Goal: Task Accomplishment & Management: Use online tool/utility

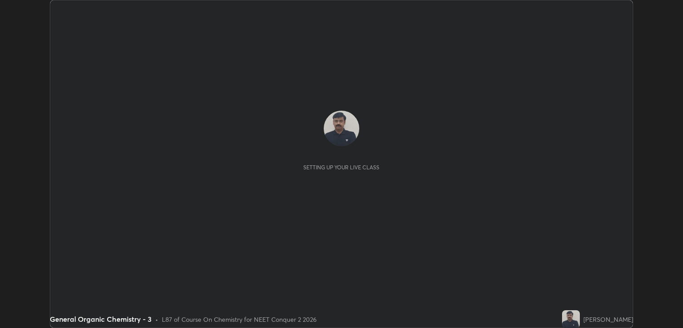
scroll to position [328, 682]
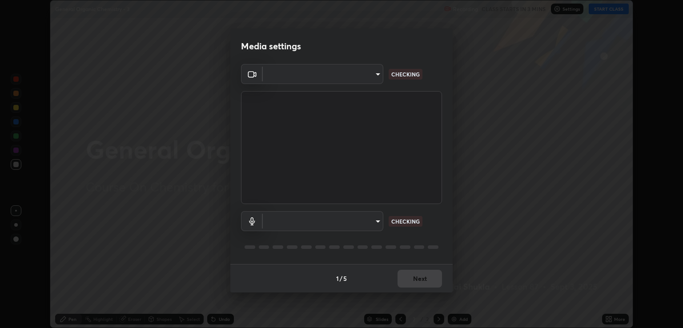
type input "ecbdbd44a66272db987f9f12271ef5319a85e28cdf2a8e5dd884bc8ad31297da"
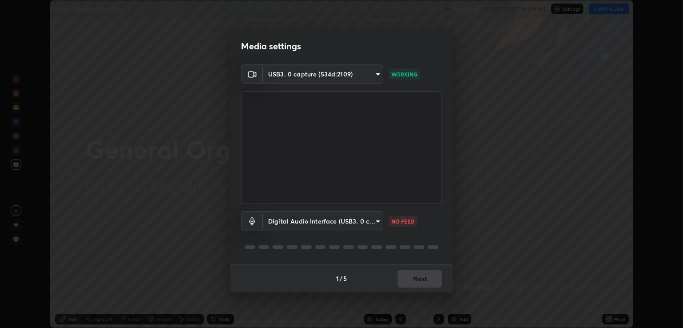
click at [376, 217] on body "Erase all General Organic Chemistry - 3 Recording CLASS STARTS IN 2 MINS Settin…" at bounding box center [341, 164] width 683 height 328
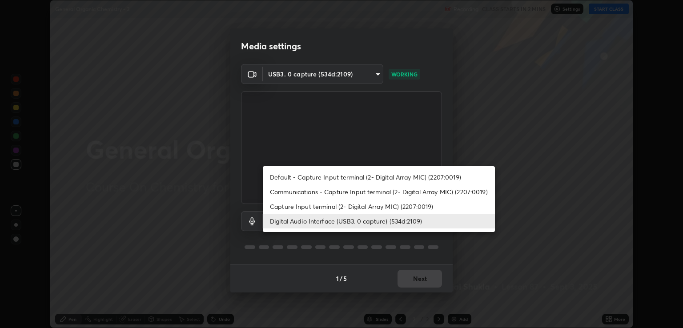
click at [296, 194] on li "Communications - Capture Input terminal (2- Digital Array MIC) (2207:0019)" at bounding box center [379, 191] width 232 height 15
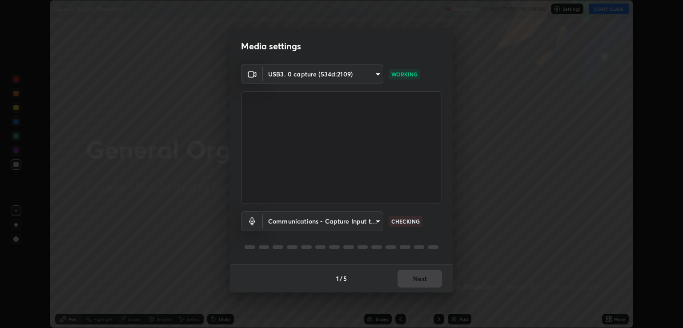
click at [377, 220] on body "Erase all General Organic Chemistry - 3 Recording CLASS STARTS IN 2 MINS Settin…" at bounding box center [341, 164] width 683 height 328
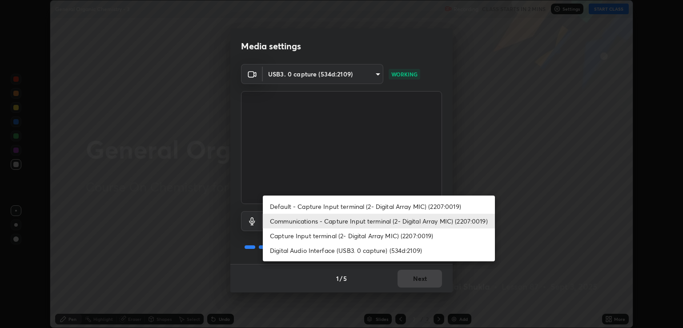
click at [298, 252] on li "Digital Audio Interface (USB3. 0 capture) (534d:2109)" at bounding box center [379, 250] width 232 height 15
type input "641fb1797ef8f9550b7f0158b383ff89036df526a4b0c4fe678c68e459c52791"
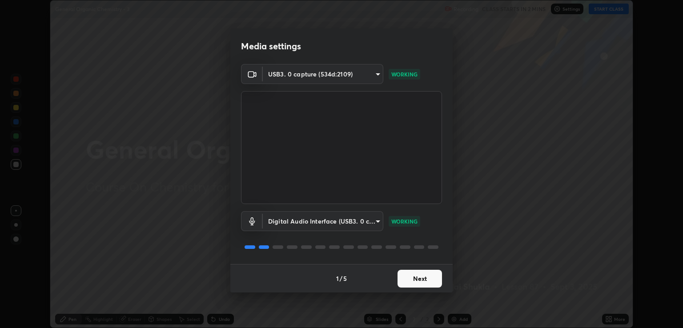
click at [411, 279] on button "Next" at bounding box center [419, 279] width 44 height 18
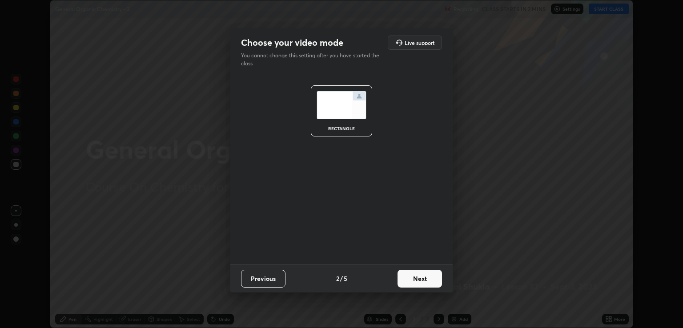
click at [413, 276] on button "Next" at bounding box center [419, 279] width 44 height 18
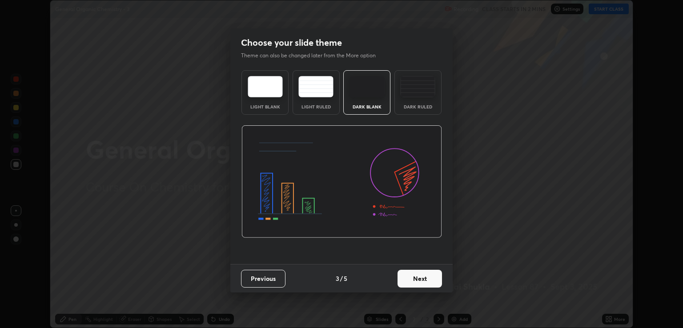
click at [420, 280] on button "Next" at bounding box center [419, 279] width 44 height 18
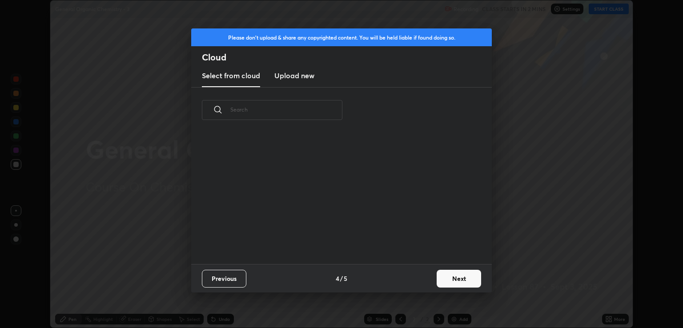
click at [444, 281] on button "Next" at bounding box center [459, 279] width 44 height 18
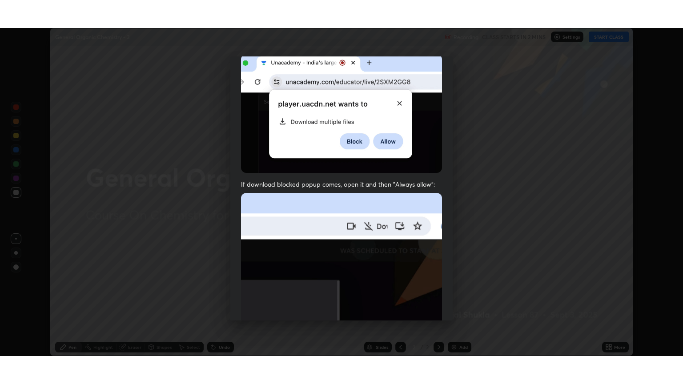
scroll to position [180, 0]
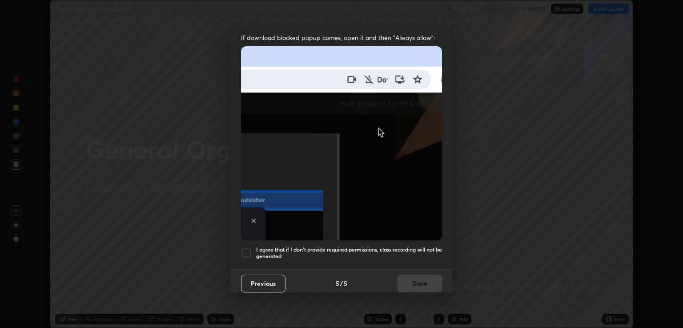
click at [244, 249] on div at bounding box center [246, 253] width 11 height 11
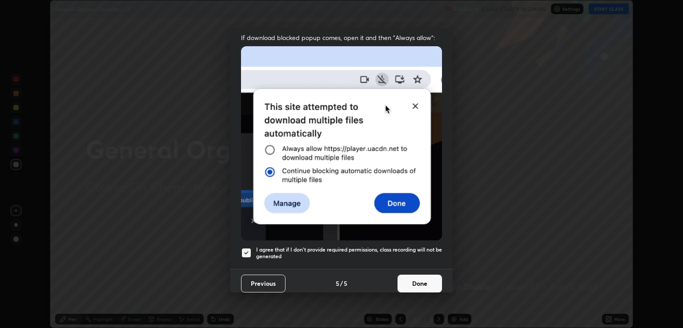
click at [407, 278] on button "Done" at bounding box center [419, 284] width 44 height 18
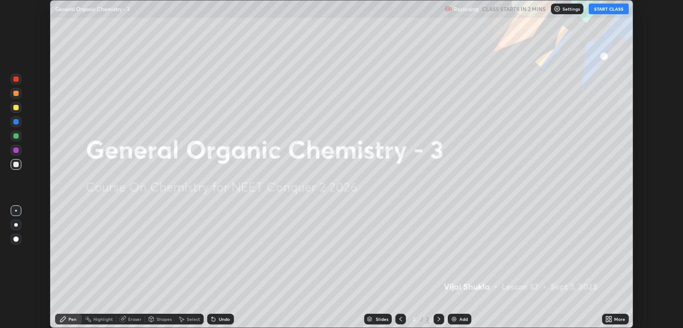
click at [607, 318] on icon at bounding box center [607, 317] width 2 height 2
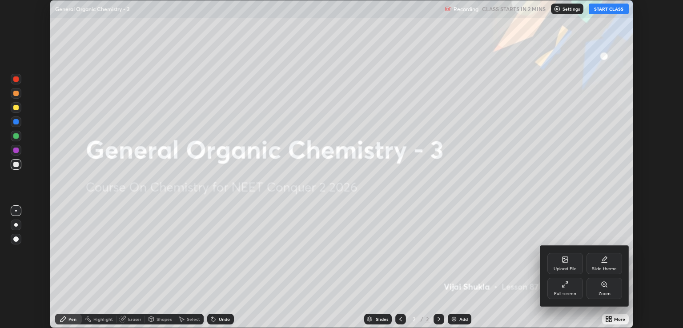
click at [557, 290] on div "Full screen" at bounding box center [565, 288] width 36 height 21
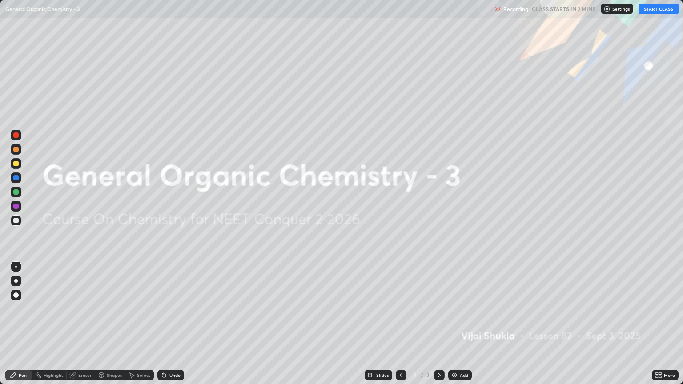
scroll to position [384, 683]
click at [649, 9] on button "START CLASS" at bounding box center [658, 9] width 40 height 11
click at [455, 328] on img at bounding box center [454, 375] width 7 height 7
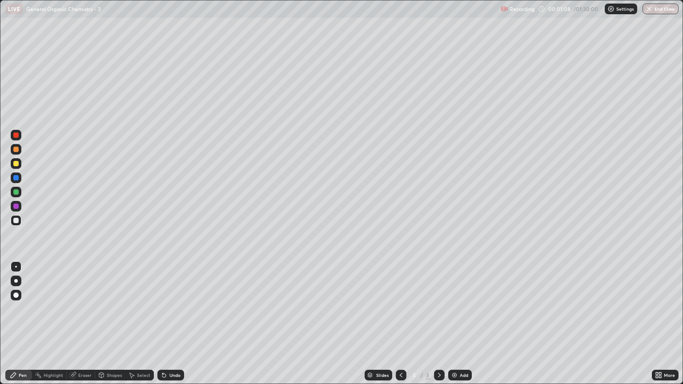
click at [453, 328] on img at bounding box center [454, 375] width 7 height 7
click at [394, 328] on div "Slides 4 / 4 Add" at bounding box center [418, 375] width 468 height 18
click at [399, 328] on icon at bounding box center [400, 375] width 7 height 7
click at [401, 328] on icon at bounding box center [400, 375] width 7 height 7
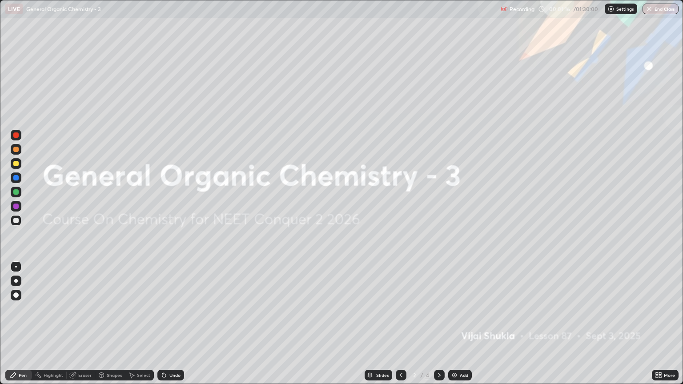
click at [439, 328] on icon at bounding box center [439, 375] width 3 height 4
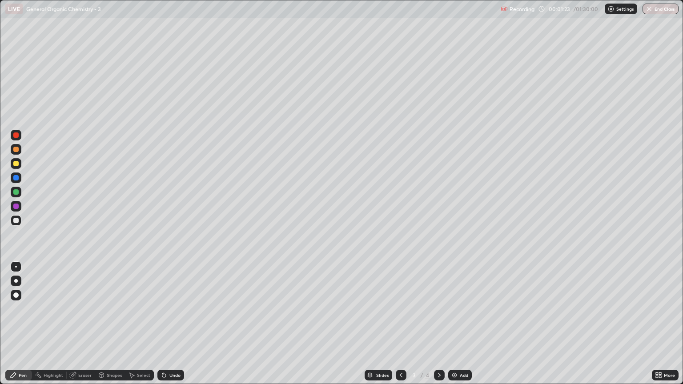
click at [18, 150] on div at bounding box center [15, 149] width 5 height 5
click at [16, 278] on div at bounding box center [16, 281] width 11 height 11
click at [85, 328] on div "Eraser" at bounding box center [81, 375] width 28 height 11
click at [19, 328] on div "Pen" at bounding box center [18, 375] width 27 height 11
click at [20, 223] on div at bounding box center [16, 220] width 11 height 11
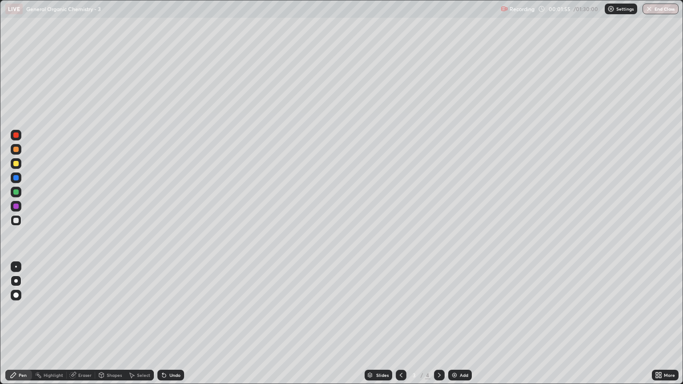
click at [16, 149] on div at bounding box center [15, 149] width 5 height 5
click at [16, 220] on div at bounding box center [15, 220] width 5 height 5
click at [16, 149] on div at bounding box center [15, 149] width 5 height 5
click at [17, 165] on div at bounding box center [15, 163] width 5 height 5
click at [17, 150] on div at bounding box center [15, 149] width 5 height 5
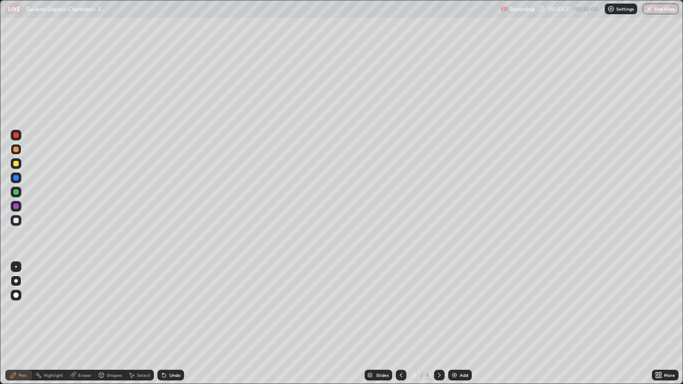
click at [14, 165] on div at bounding box center [15, 163] width 5 height 5
click at [16, 149] on div at bounding box center [15, 149] width 5 height 5
click at [16, 194] on div at bounding box center [15, 191] width 5 height 5
click at [16, 222] on div at bounding box center [15, 220] width 5 height 5
click at [20, 221] on div at bounding box center [16, 220] width 11 height 11
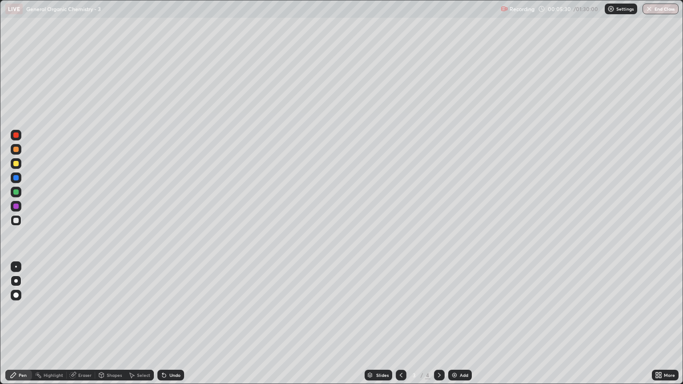
click at [20, 161] on div at bounding box center [16, 163] width 11 height 11
click at [16, 191] on div at bounding box center [15, 191] width 5 height 5
click at [17, 152] on div at bounding box center [16, 149] width 11 height 11
click at [15, 190] on div at bounding box center [15, 191] width 5 height 5
click at [16, 220] on div at bounding box center [15, 220] width 5 height 5
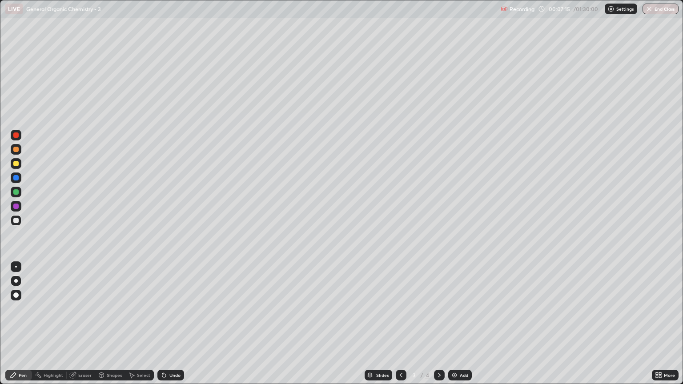
click at [19, 163] on div at bounding box center [16, 163] width 11 height 11
click at [16, 151] on div at bounding box center [15, 149] width 5 height 5
click at [16, 192] on div at bounding box center [15, 191] width 5 height 5
click at [16, 191] on div at bounding box center [15, 191] width 5 height 5
click at [16, 148] on div at bounding box center [15, 149] width 5 height 5
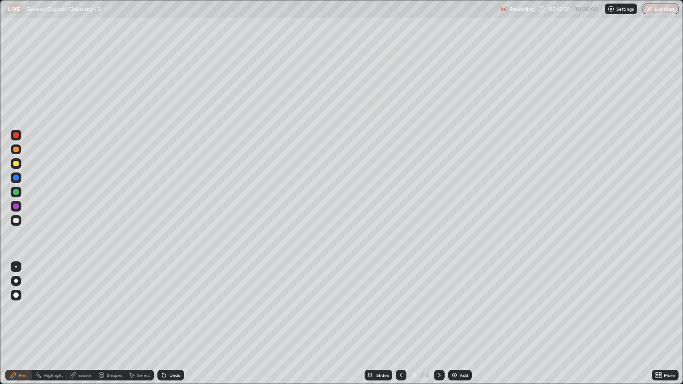
click at [465, 328] on div "Add" at bounding box center [460, 375] width 24 height 11
click at [18, 222] on div at bounding box center [15, 220] width 5 height 5
click at [400, 328] on div at bounding box center [401, 375] width 11 height 11
click at [438, 328] on icon at bounding box center [439, 375] width 7 height 7
click at [457, 328] on div "Add" at bounding box center [460, 375] width 24 height 11
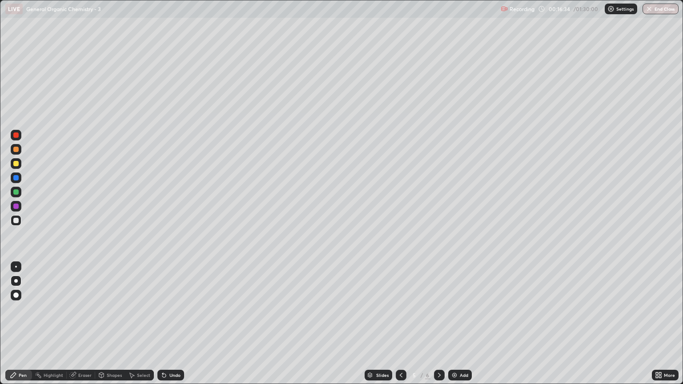
click at [17, 153] on div at bounding box center [16, 149] width 11 height 11
click at [17, 220] on div at bounding box center [15, 220] width 5 height 5
click at [15, 222] on div at bounding box center [15, 220] width 5 height 5
click at [86, 328] on div "Eraser" at bounding box center [84, 375] width 13 height 4
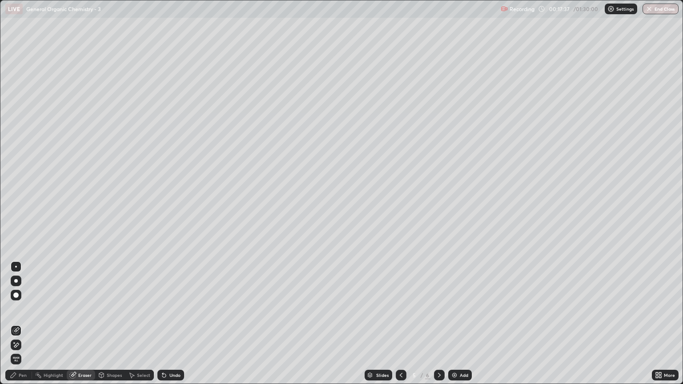
click at [23, 328] on div "Pen" at bounding box center [23, 375] width 8 height 4
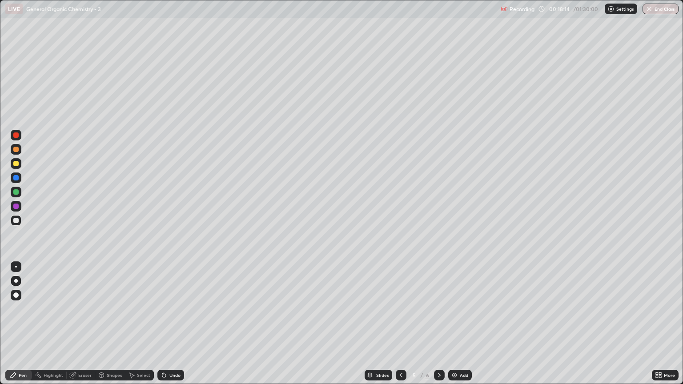
click at [17, 153] on div at bounding box center [16, 149] width 11 height 11
click at [16, 220] on div at bounding box center [15, 220] width 5 height 5
click at [85, 328] on div "Eraser" at bounding box center [84, 375] width 13 height 4
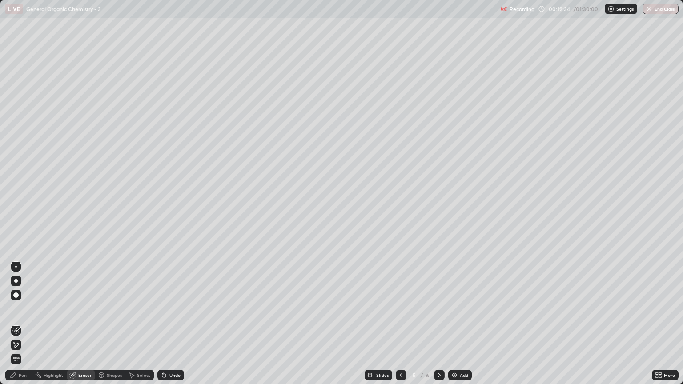
click at [19, 328] on div "Pen" at bounding box center [23, 375] width 8 height 4
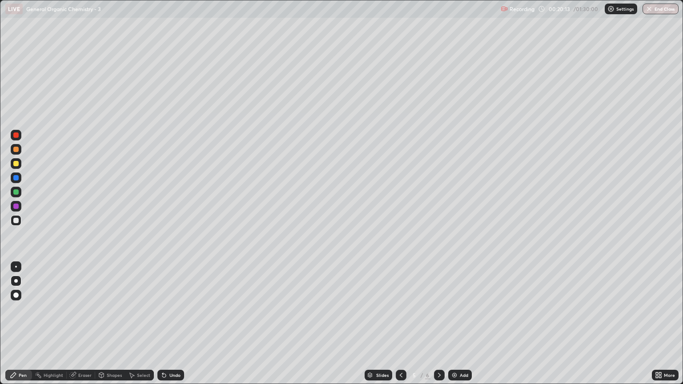
click at [16, 150] on div at bounding box center [15, 149] width 5 height 5
click at [84, 328] on div "Eraser" at bounding box center [84, 375] width 13 height 4
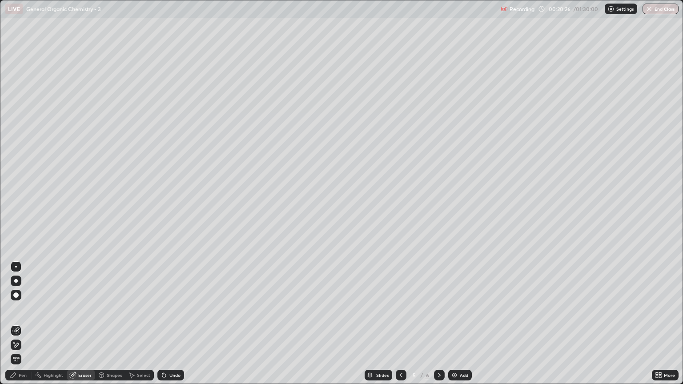
click at [25, 328] on div "Pen" at bounding box center [23, 375] width 8 height 4
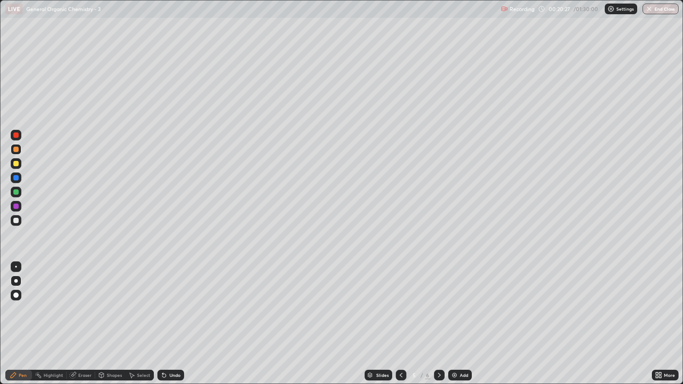
click at [10, 224] on div at bounding box center [16, 220] width 14 height 14
click at [16, 148] on div at bounding box center [15, 149] width 5 height 5
click at [16, 222] on div at bounding box center [15, 220] width 5 height 5
click at [20, 152] on div at bounding box center [16, 149] width 11 height 11
click at [18, 165] on div at bounding box center [15, 163] width 5 height 5
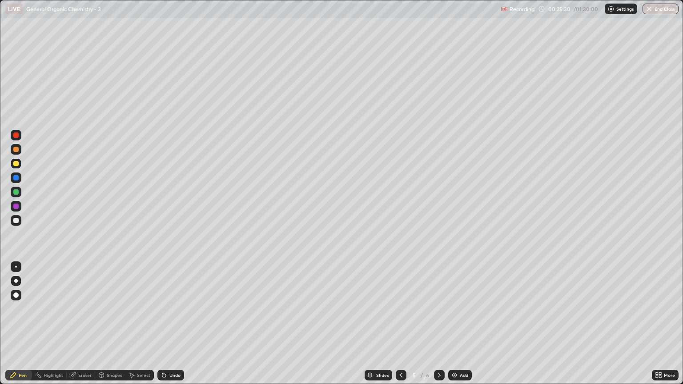
click at [438, 328] on icon at bounding box center [439, 375] width 7 height 7
click at [17, 152] on div at bounding box center [16, 149] width 11 height 11
click at [14, 226] on div at bounding box center [16, 220] width 11 height 14
click at [13, 149] on div at bounding box center [15, 149] width 5 height 5
click at [437, 328] on icon at bounding box center [439, 375] width 7 height 7
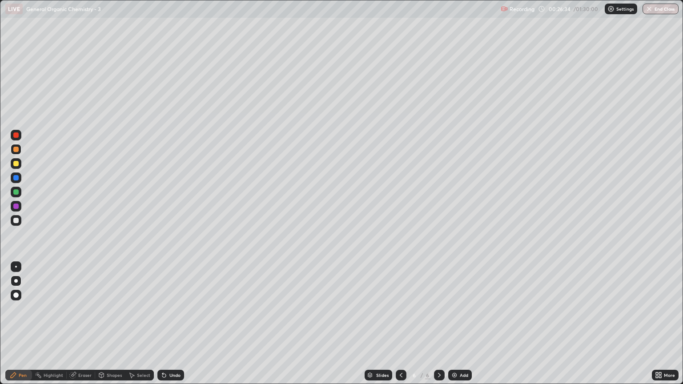
click at [400, 328] on icon at bounding box center [400, 375] width 7 height 7
click at [18, 220] on div at bounding box center [15, 220] width 5 height 5
click at [438, 328] on icon at bounding box center [439, 375] width 7 height 7
click at [20, 150] on div at bounding box center [16, 149] width 11 height 11
click at [19, 222] on div at bounding box center [16, 220] width 11 height 11
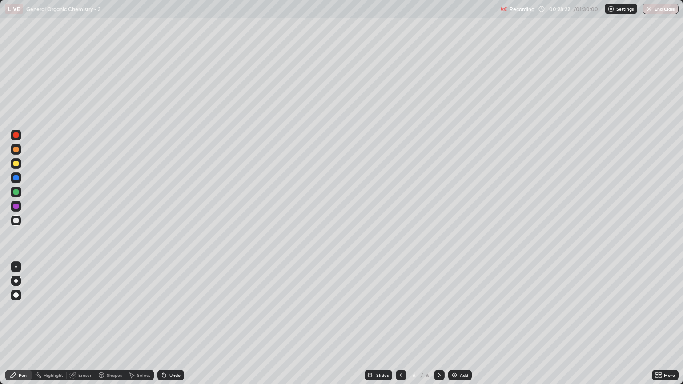
click at [77, 328] on div "Eraser" at bounding box center [81, 375] width 28 height 11
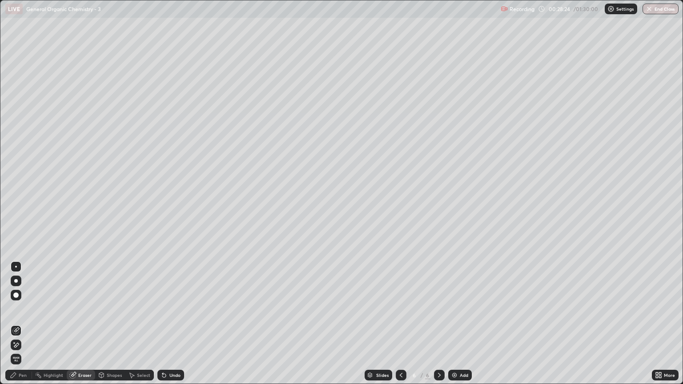
click at [25, 328] on div "Pen" at bounding box center [18, 375] width 27 height 11
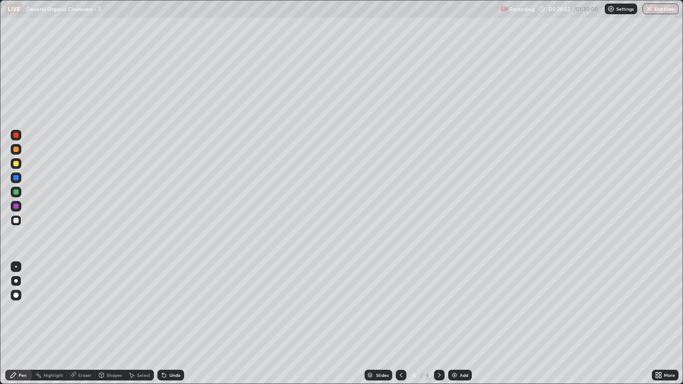
click at [14, 147] on div at bounding box center [15, 149] width 5 height 5
click at [18, 150] on div at bounding box center [15, 149] width 5 height 5
click at [17, 222] on div at bounding box center [15, 220] width 5 height 5
click at [18, 154] on div at bounding box center [16, 149] width 11 height 11
click at [15, 149] on div at bounding box center [15, 149] width 5 height 5
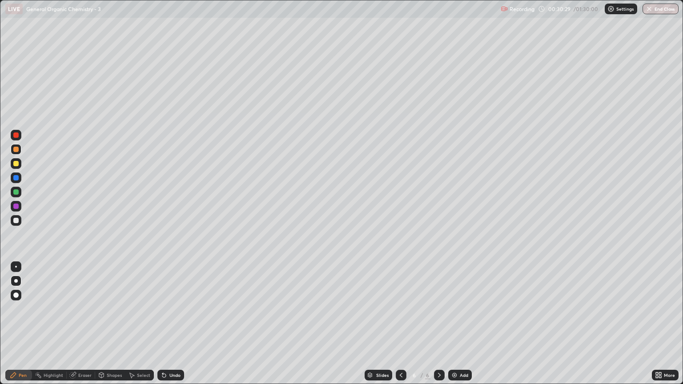
click at [16, 222] on div at bounding box center [15, 220] width 5 height 5
click at [15, 149] on div at bounding box center [15, 149] width 5 height 5
click at [87, 328] on div "Eraser" at bounding box center [84, 375] width 13 height 4
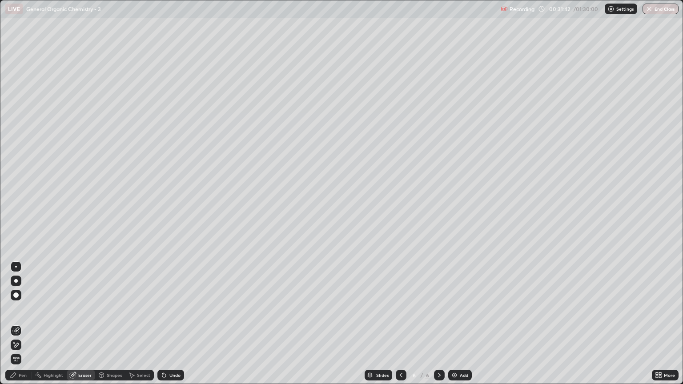
click at [28, 328] on div "Pen" at bounding box center [18, 375] width 27 height 11
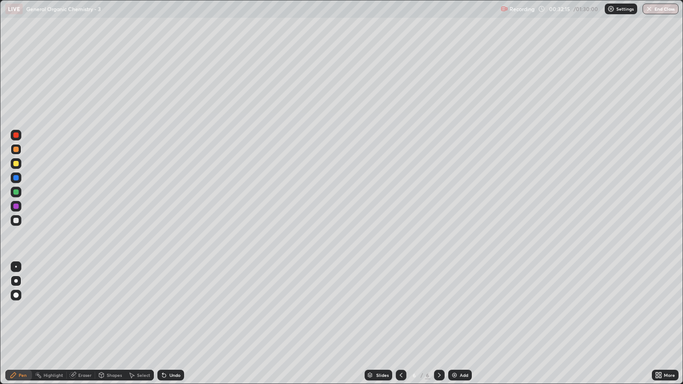
click at [15, 223] on div at bounding box center [15, 220] width 5 height 5
click at [88, 328] on div "Eraser" at bounding box center [84, 375] width 13 height 4
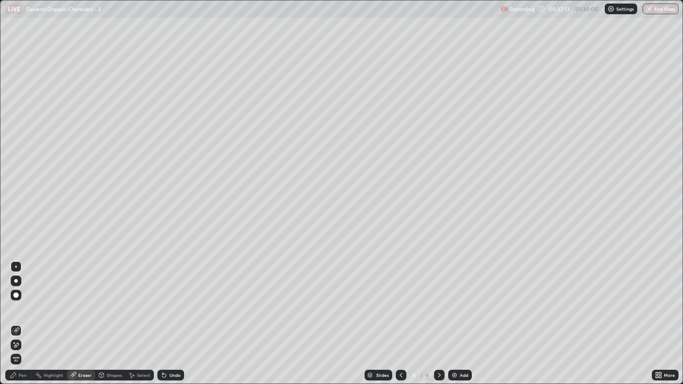
click at [17, 328] on div "Pen" at bounding box center [18, 375] width 27 height 11
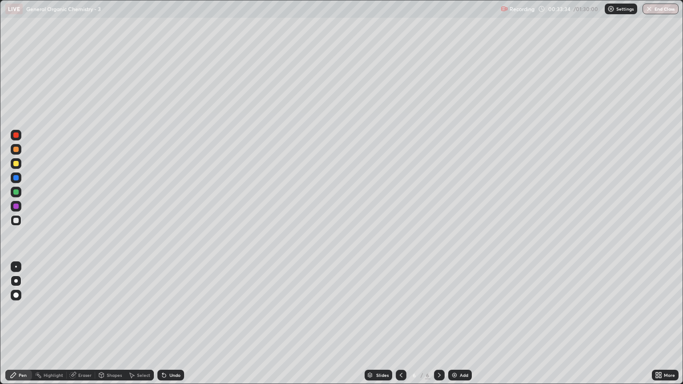
click at [16, 222] on div at bounding box center [15, 220] width 5 height 5
click at [15, 154] on div at bounding box center [16, 149] width 11 height 11
click at [14, 220] on div at bounding box center [15, 220] width 5 height 5
click at [16, 151] on div at bounding box center [15, 149] width 5 height 5
click at [16, 222] on div at bounding box center [15, 220] width 5 height 5
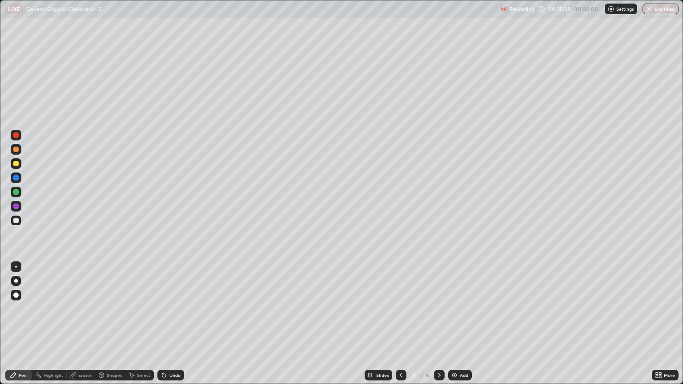
click at [16, 149] on div at bounding box center [15, 149] width 5 height 5
click at [15, 151] on div at bounding box center [15, 149] width 5 height 5
click at [17, 222] on div at bounding box center [15, 220] width 5 height 5
click at [85, 328] on div "Eraser" at bounding box center [84, 375] width 13 height 4
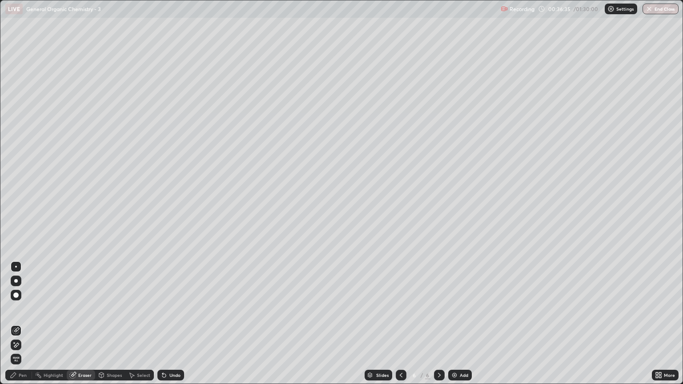
click at [22, 328] on div "Pen" at bounding box center [18, 375] width 27 height 11
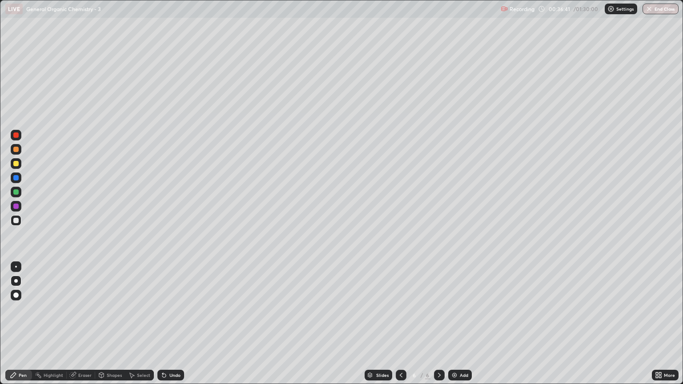
click at [87, 328] on div "Eraser" at bounding box center [81, 375] width 28 height 11
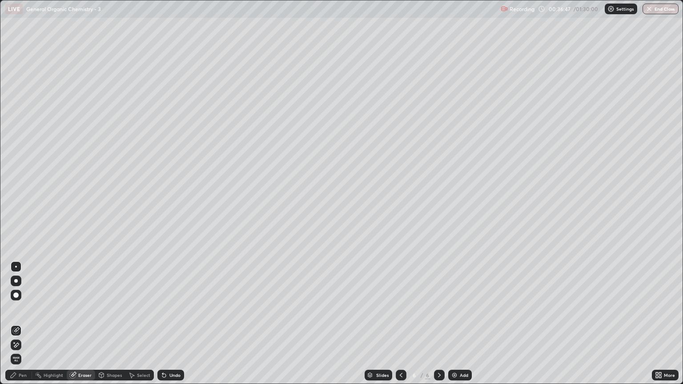
click at [18, 328] on div "Pen" at bounding box center [18, 375] width 27 height 11
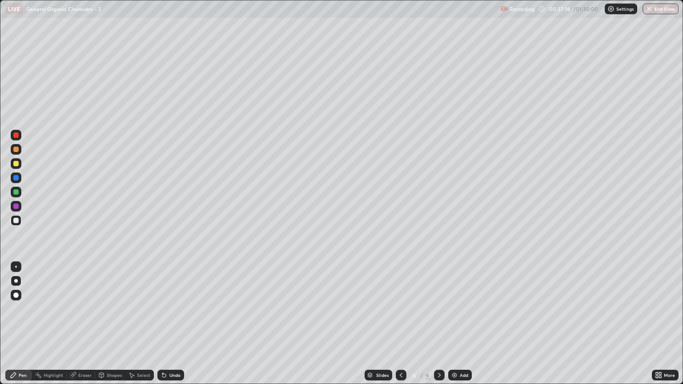
click at [16, 149] on div at bounding box center [15, 149] width 5 height 5
click at [79, 328] on div "Eraser" at bounding box center [84, 375] width 13 height 4
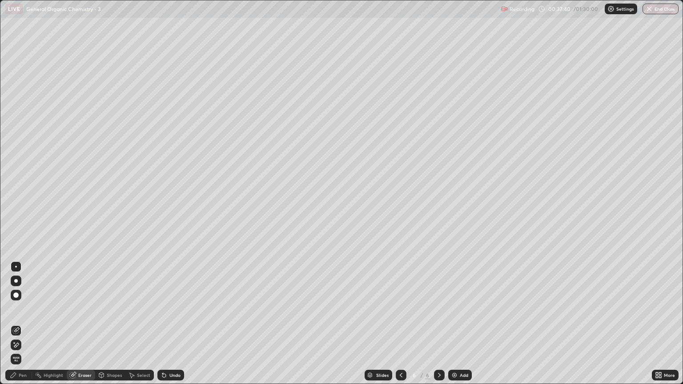
click at [27, 328] on div "Pen" at bounding box center [18, 375] width 27 height 11
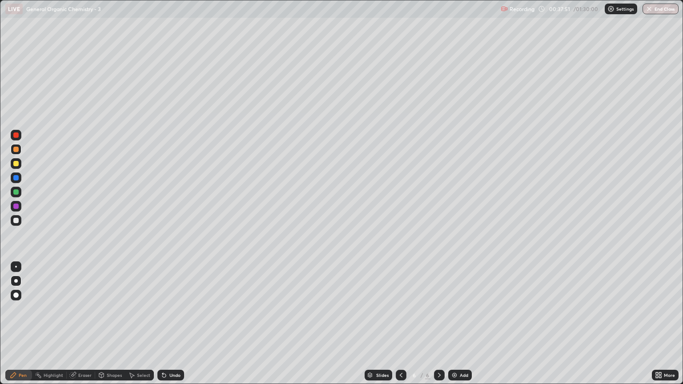
click at [13, 221] on div at bounding box center [15, 220] width 5 height 5
click at [16, 147] on div at bounding box center [15, 149] width 5 height 5
click at [19, 219] on div at bounding box center [16, 220] width 11 height 11
click at [16, 149] on div at bounding box center [15, 149] width 5 height 5
click at [453, 328] on img at bounding box center [454, 375] width 7 height 7
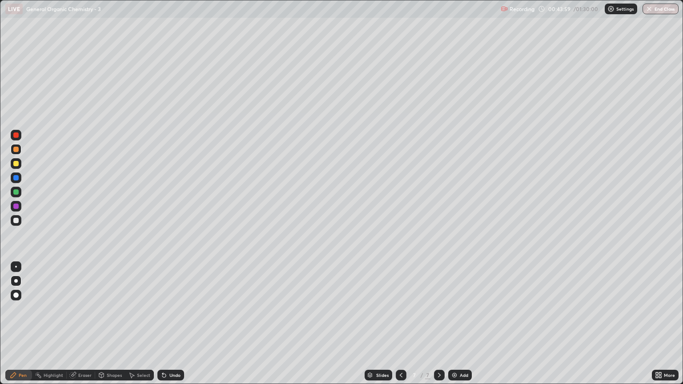
click at [18, 224] on div at bounding box center [16, 220] width 11 height 11
click at [16, 151] on div at bounding box center [15, 149] width 5 height 5
click at [18, 220] on div at bounding box center [15, 220] width 5 height 5
click at [83, 328] on div "Eraser" at bounding box center [84, 375] width 13 height 4
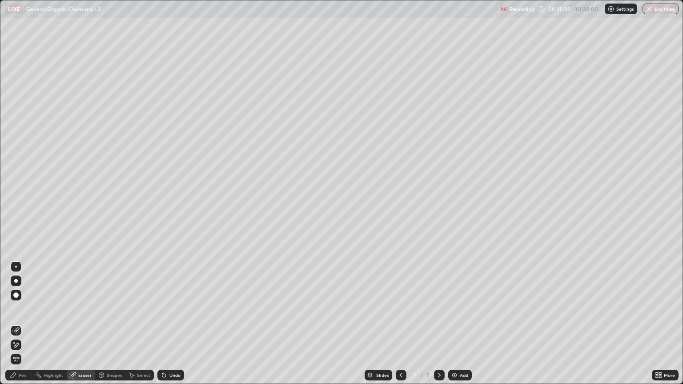
click at [28, 328] on div "Pen" at bounding box center [18, 375] width 27 height 11
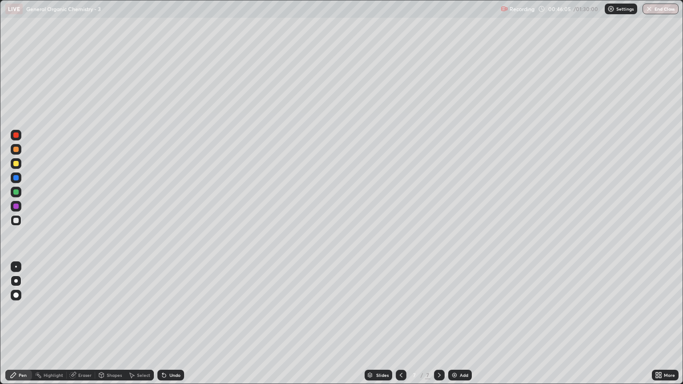
click at [14, 149] on div at bounding box center [15, 149] width 5 height 5
click at [18, 165] on div at bounding box center [15, 163] width 5 height 5
click at [396, 328] on div at bounding box center [401, 375] width 11 height 11
click at [396, 328] on div at bounding box center [401, 375] width 11 height 18
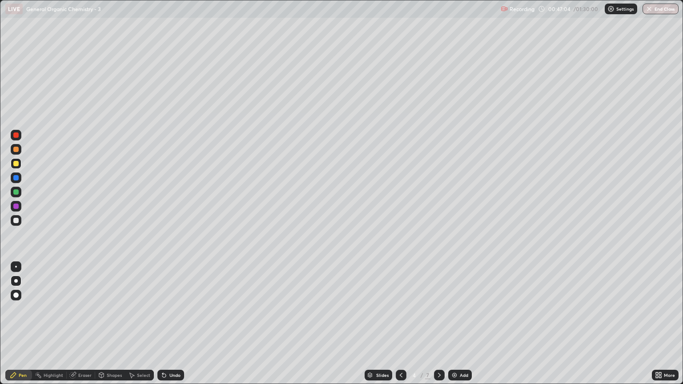
click at [401, 328] on icon at bounding box center [401, 375] width 3 height 4
click at [438, 328] on icon at bounding box center [439, 375] width 7 height 7
click at [440, 328] on div at bounding box center [439, 375] width 11 height 11
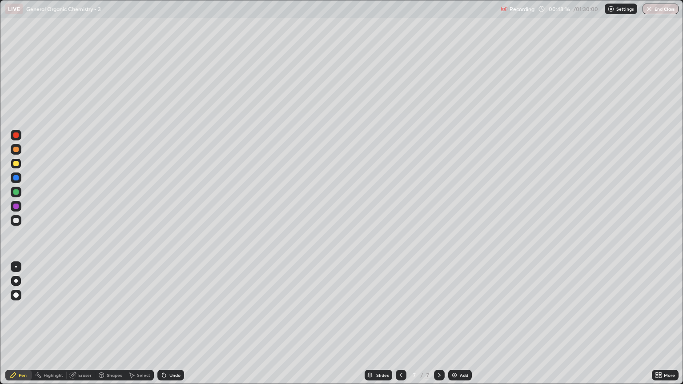
click at [16, 218] on div at bounding box center [15, 220] width 5 height 5
click at [15, 164] on div at bounding box center [15, 163] width 5 height 5
click at [18, 150] on div at bounding box center [15, 149] width 5 height 5
click at [400, 328] on icon at bounding box center [400, 375] width 7 height 7
click at [439, 328] on icon at bounding box center [439, 375] width 7 height 7
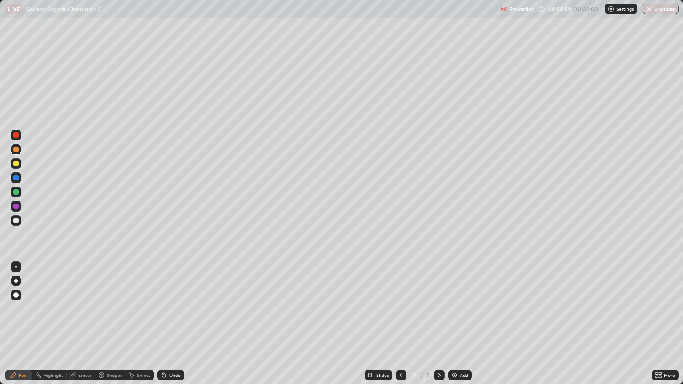
click at [14, 220] on div at bounding box center [15, 220] width 5 height 5
click at [439, 328] on icon at bounding box center [439, 375] width 7 height 7
click at [461, 328] on div "Add" at bounding box center [464, 375] width 8 height 4
click at [400, 328] on icon at bounding box center [401, 375] width 3 height 4
click at [438, 328] on icon at bounding box center [439, 375] width 7 height 7
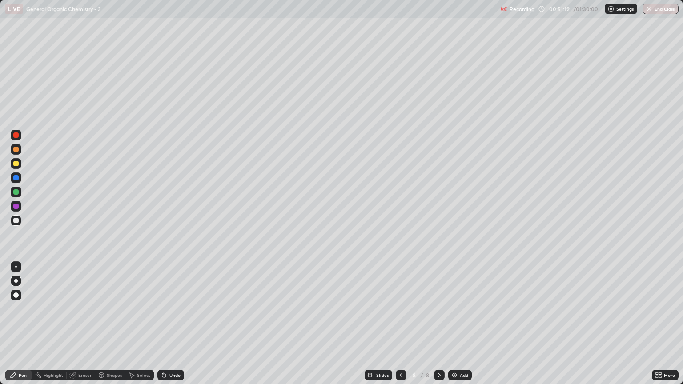
click at [17, 222] on div at bounding box center [15, 220] width 5 height 5
click at [19, 151] on div at bounding box center [16, 149] width 11 height 11
click at [20, 222] on div at bounding box center [16, 220] width 11 height 11
click at [15, 150] on div at bounding box center [15, 149] width 5 height 5
click at [20, 220] on div at bounding box center [16, 220] width 11 height 11
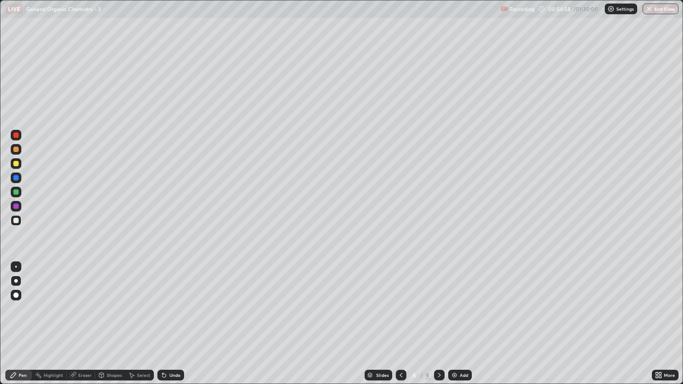
click at [15, 152] on div at bounding box center [15, 149] width 5 height 5
click at [14, 225] on div at bounding box center [16, 220] width 11 height 11
click at [16, 162] on div at bounding box center [15, 163] width 5 height 5
click at [76, 328] on div "Eraser" at bounding box center [81, 375] width 28 height 11
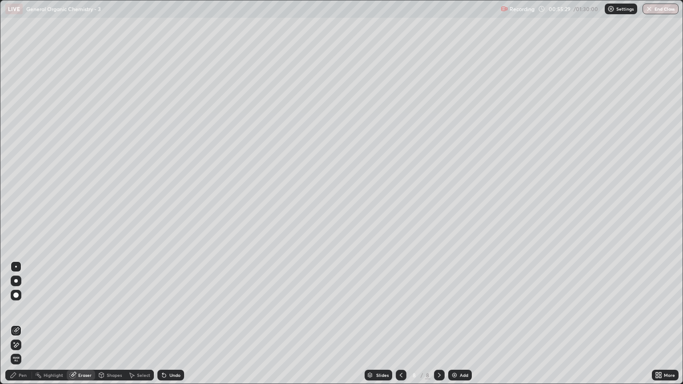
click at [19, 328] on div "Pen" at bounding box center [23, 375] width 8 height 4
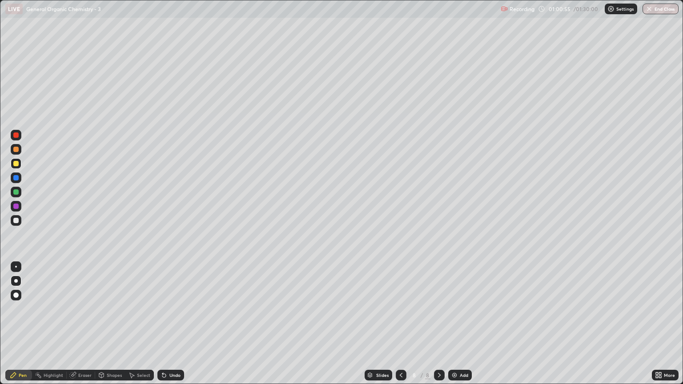
click at [462, 328] on div "Add" at bounding box center [464, 375] width 8 height 4
click at [398, 328] on div at bounding box center [401, 375] width 11 height 11
click at [437, 328] on div at bounding box center [439, 375] width 11 height 11
click at [16, 220] on div at bounding box center [15, 220] width 5 height 5
click at [400, 328] on icon at bounding box center [400, 375] width 7 height 7
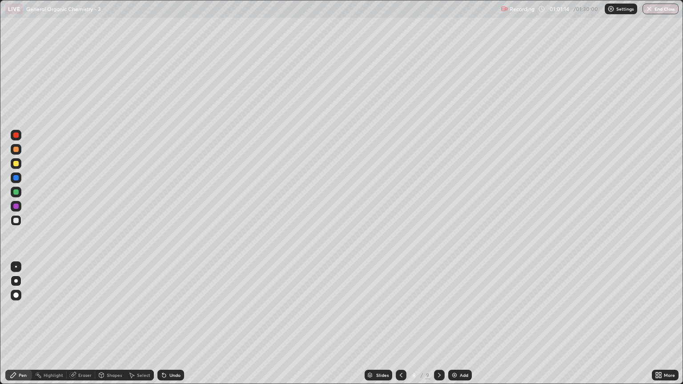
click at [401, 328] on div at bounding box center [401, 375] width 11 height 18
click at [439, 328] on icon at bounding box center [439, 375] width 3 height 4
click at [438, 328] on icon at bounding box center [439, 375] width 7 height 7
click at [16, 150] on div at bounding box center [15, 149] width 5 height 5
click at [18, 220] on div at bounding box center [15, 220] width 5 height 5
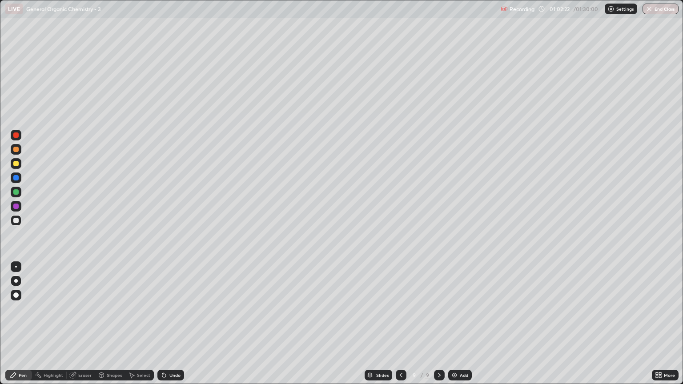
click at [18, 149] on div at bounding box center [15, 149] width 5 height 5
click at [16, 221] on div at bounding box center [15, 220] width 5 height 5
click at [14, 220] on div at bounding box center [15, 220] width 5 height 5
click at [18, 150] on div at bounding box center [15, 149] width 5 height 5
click at [18, 220] on div at bounding box center [15, 220] width 5 height 5
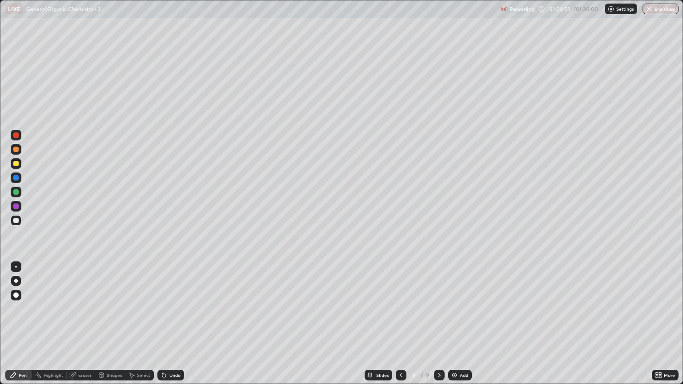
click at [14, 152] on div at bounding box center [15, 149] width 5 height 5
click at [16, 150] on div at bounding box center [15, 149] width 5 height 5
click at [16, 222] on div at bounding box center [15, 220] width 5 height 5
click at [18, 150] on div at bounding box center [15, 149] width 5 height 5
click at [14, 220] on div at bounding box center [15, 220] width 5 height 5
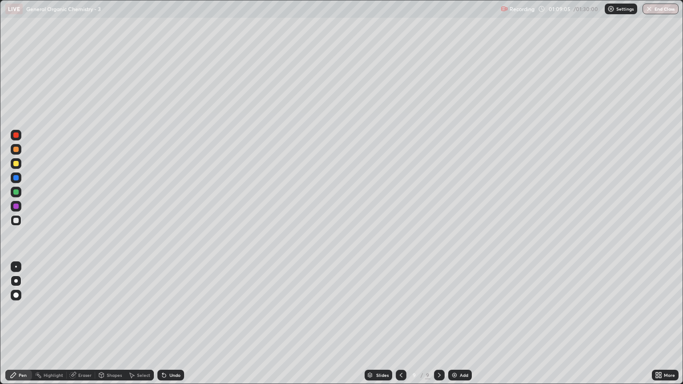
click at [15, 149] on div at bounding box center [15, 149] width 5 height 5
click at [439, 328] on icon at bounding box center [439, 375] width 3 height 4
click at [457, 328] on div "Add" at bounding box center [460, 375] width 24 height 11
click at [15, 220] on div at bounding box center [15, 220] width 5 height 5
click at [18, 152] on div at bounding box center [15, 149] width 5 height 5
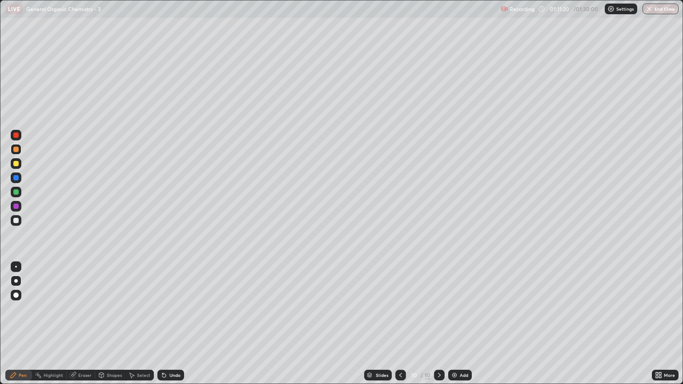
click at [20, 223] on div at bounding box center [16, 220] width 11 height 11
click at [19, 220] on div at bounding box center [16, 220] width 11 height 11
click at [20, 149] on div at bounding box center [16, 149] width 11 height 11
click at [18, 226] on div at bounding box center [16, 220] width 11 height 14
click at [18, 151] on div at bounding box center [15, 149] width 5 height 5
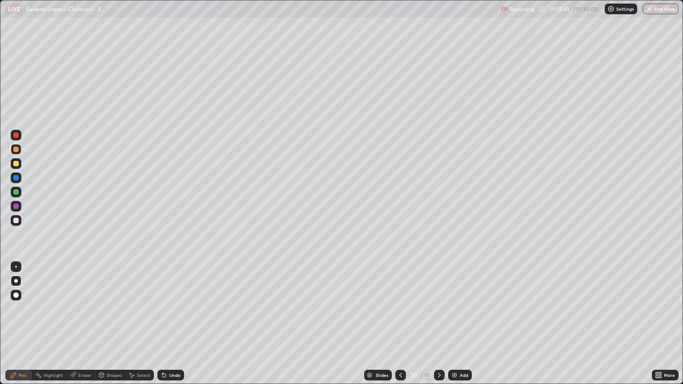
click at [20, 151] on div at bounding box center [16, 149] width 11 height 11
click at [16, 224] on div at bounding box center [16, 220] width 11 height 11
click at [20, 149] on div at bounding box center [16, 149] width 11 height 11
click at [17, 223] on div at bounding box center [16, 220] width 11 height 11
click at [16, 152] on div at bounding box center [15, 149] width 5 height 5
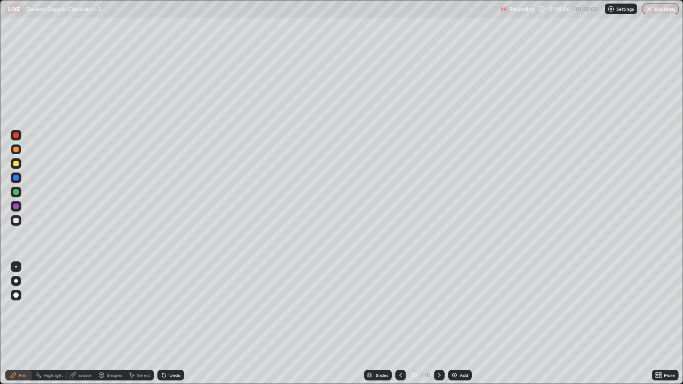
click at [17, 222] on div at bounding box center [15, 220] width 5 height 5
click at [21, 149] on div at bounding box center [16, 149] width 11 height 11
click at [17, 222] on div at bounding box center [15, 220] width 5 height 5
click at [400, 328] on icon at bounding box center [400, 375] width 3 height 4
click at [439, 328] on icon at bounding box center [439, 375] width 7 height 7
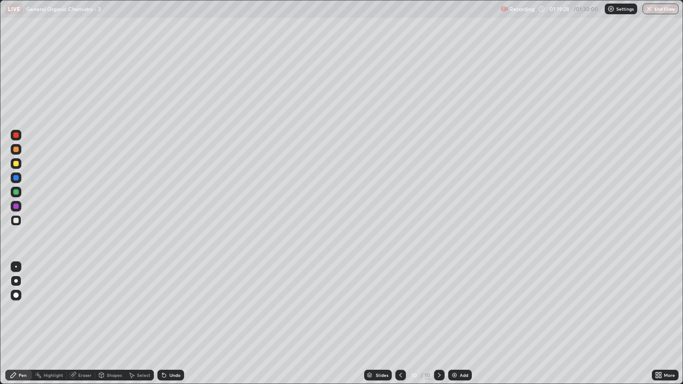
click at [438, 328] on icon at bounding box center [439, 375] width 7 height 7
click at [11, 221] on div at bounding box center [16, 220] width 11 height 11
click at [81, 328] on div "Eraser" at bounding box center [84, 375] width 13 height 4
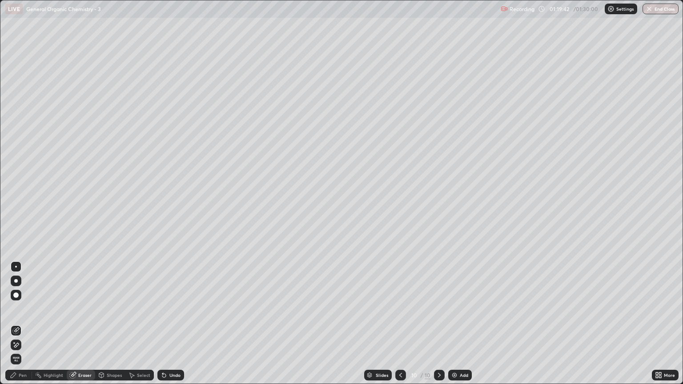
click at [27, 328] on div "Pen" at bounding box center [18, 375] width 27 height 11
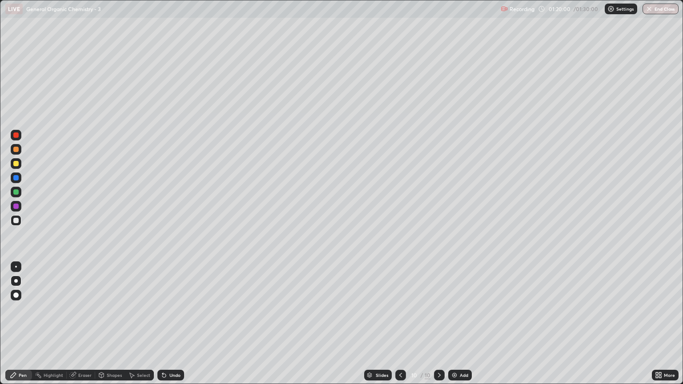
click at [17, 147] on div at bounding box center [15, 149] width 5 height 5
click at [12, 222] on div at bounding box center [16, 220] width 11 height 11
click at [16, 149] on div at bounding box center [15, 149] width 5 height 5
click at [442, 328] on div at bounding box center [439, 375] width 11 height 11
click at [457, 328] on div "Add" at bounding box center [460, 375] width 24 height 11
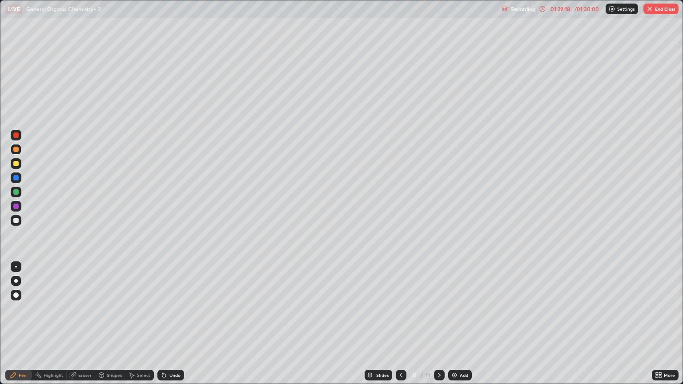
click at [15, 220] on div at bounding box center [15, 220] width 5 height 5
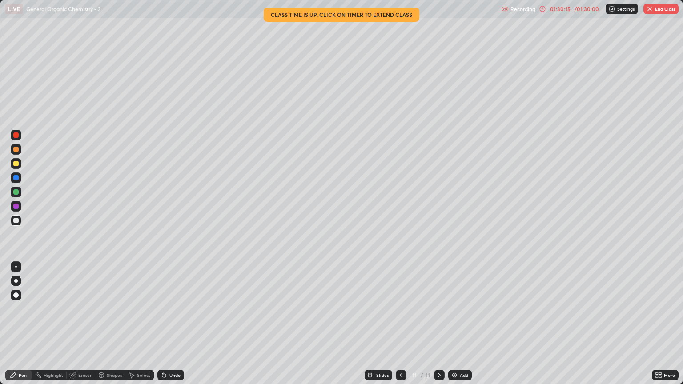
click at [16, 149] on div at bounding box center [15, 149] width 5 height 5
click at [17, 151] on div at bounding box center [15, 149] width 5 height 5
click at [18, 223] on div at bounding box center [16, 220] width 11 height 11
click at [15, 221] on div at bounding box center [15, 220] width 5 height 5
click at [16, 149] on div at bounding box center [15, 149] width 5 height 5
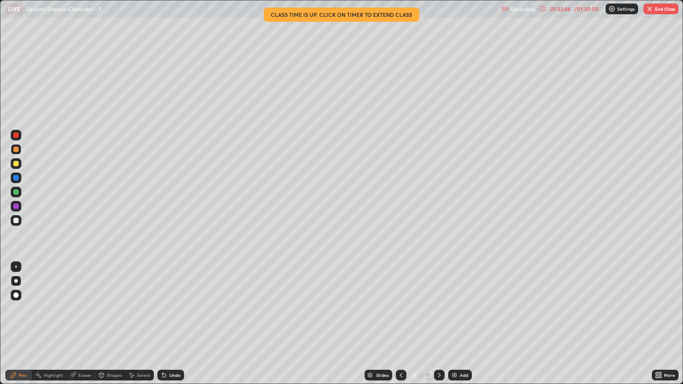
click at [51, 328] on div "Highlight" at bounding box center [54, 375] width 20 height 4
click at [84, 328] on div "Eraser" at bounding box center [81, 375] width 28 height 11
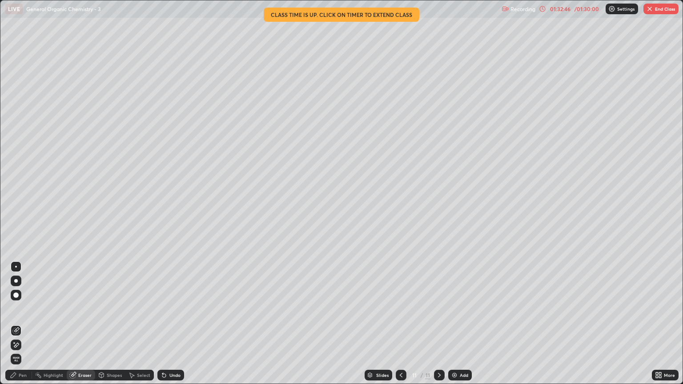
click at [29, 328] on div "Pen" at bounding box center [18, 375] width 27 height 11
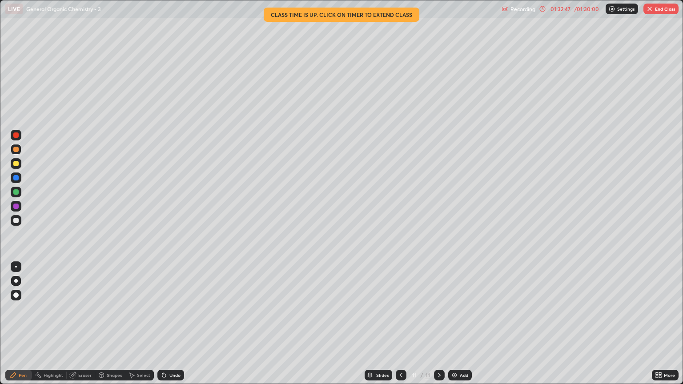
click at [16, 222] on div at bounding box center [15, 220] width 5 height 5
click at [84, 328] on div "Eraser" at bounding box center [81, 375] width 28 height 11
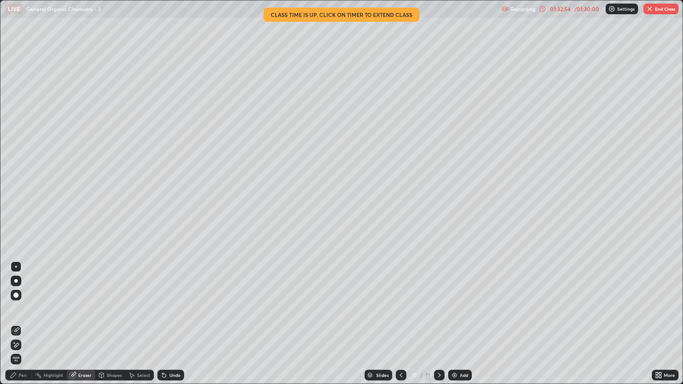
click at [20, 328] on div "Pen" at bounding box center [23, 375] width 8 height 4
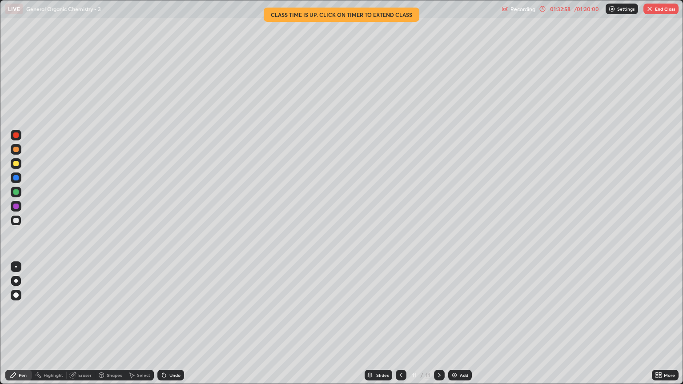
click at [16, 224] on div at bounding box center [16, 220] width 11 height 11
click at [17, 150] on div at bounding box center [15, 149] width 5 height 5
click at [80, 328] on div "Eraser" at bounding box center [84, 375] width 13 height 4
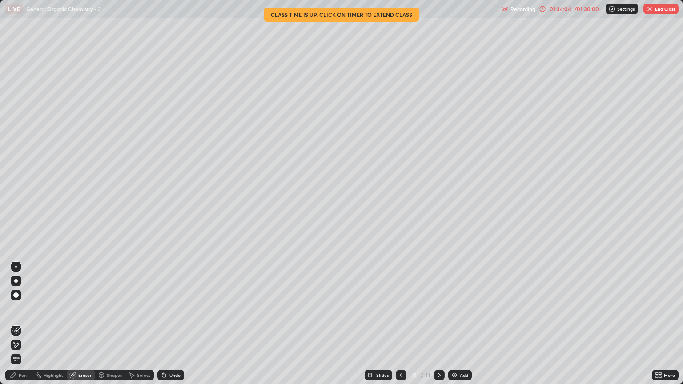
click at [29, 328] on div "Pen" at bounding box center [18, 375] width 27 height 11
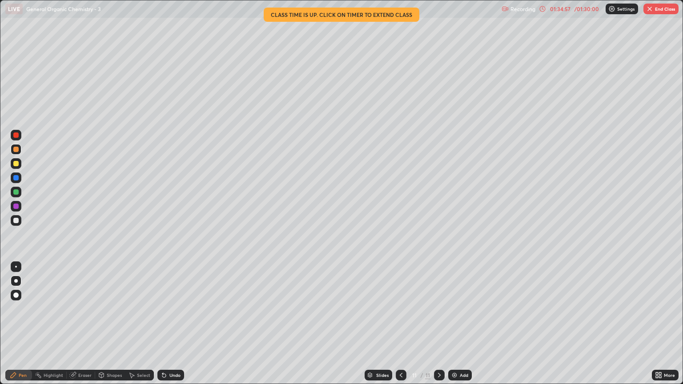
click at [16, 221] on div at bounding box center [15, 220] width 5 height 5
click at [16, 148] on div at bounding box center [15, 149] width 5 height 5
click at [80, 328] on div "Eraser" at bounding box center [84, 375] width 13 height 4
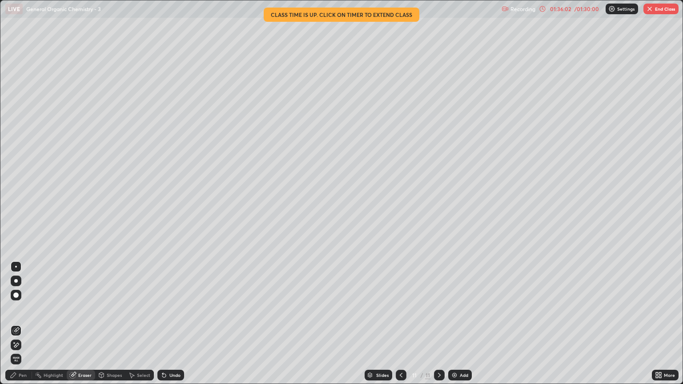
click at [24, 328] on div "Pen" at bounding box center [23, 375] width 8 height 4
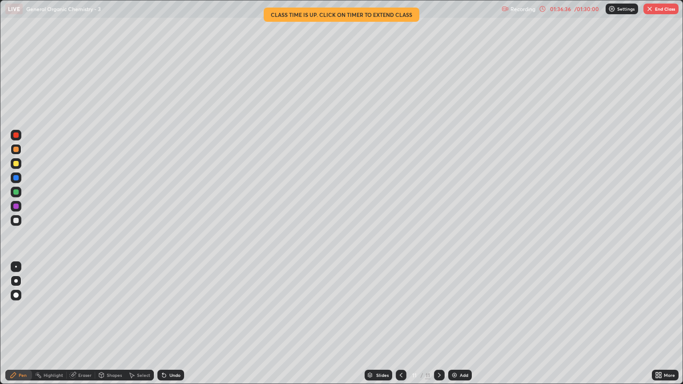
click at [16, 149] on div at bounding box center [15, 149] width 5 height 5
click at [14, 165] on div at bounding box center [15, 163] width 5 height 5
click at [659, 7] on button "End Class" at bounding box center [660, 9] width 35 height 11
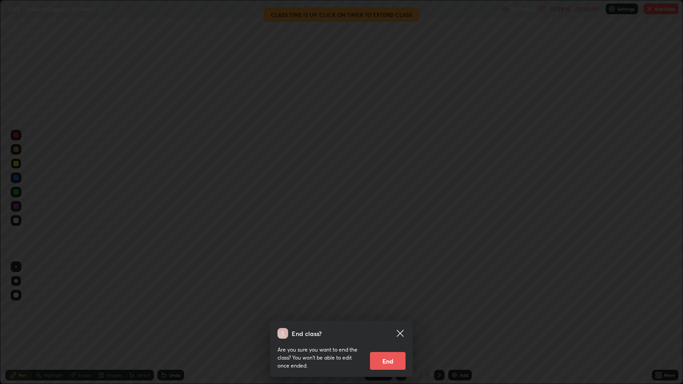
click at [388, 328] on button "End" at bounding box center [388, 361] width 36 height 18
